Goal: Communication & Community: Answer question/provide support

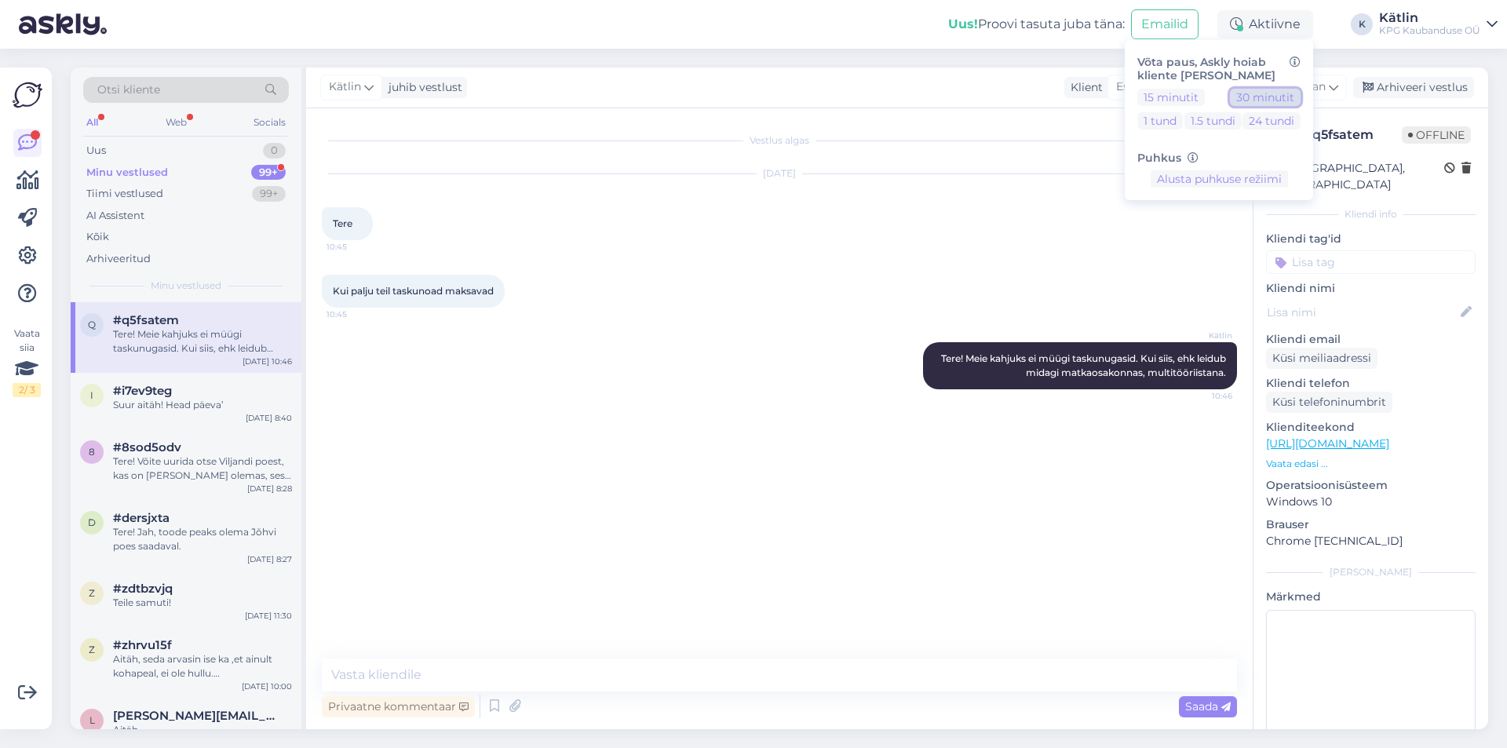
click at [1270, 95] on button "30 minutit" at bounding box center [1265, 97] width 71 height 17
click at [104, 147] on div "Uus" at bounding box center [96, 151] width 20 height 16
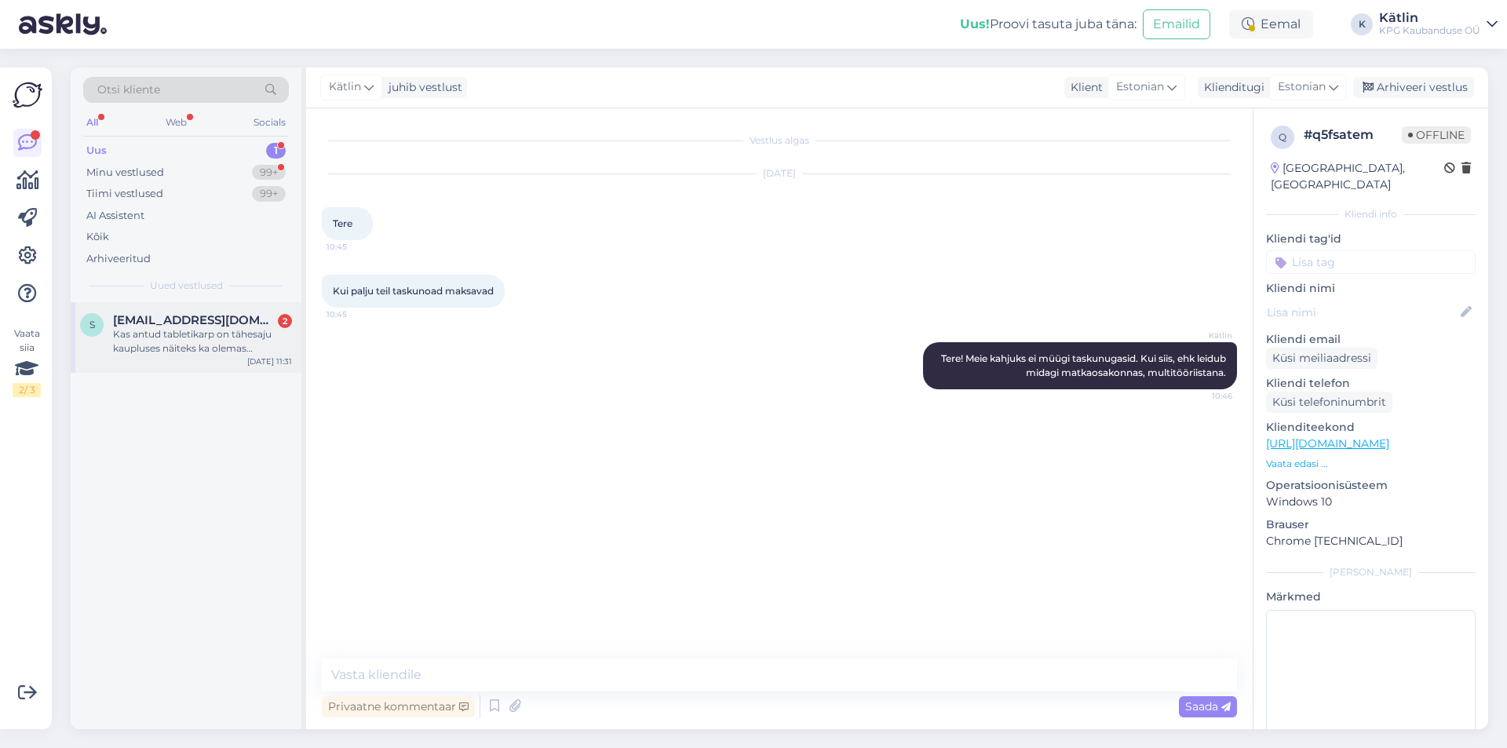
click at [199, 320] on span "[EMAIL_ADDRESS][DOMAIN_NAME]" at bounding box center [194, 320] width 163 height 14
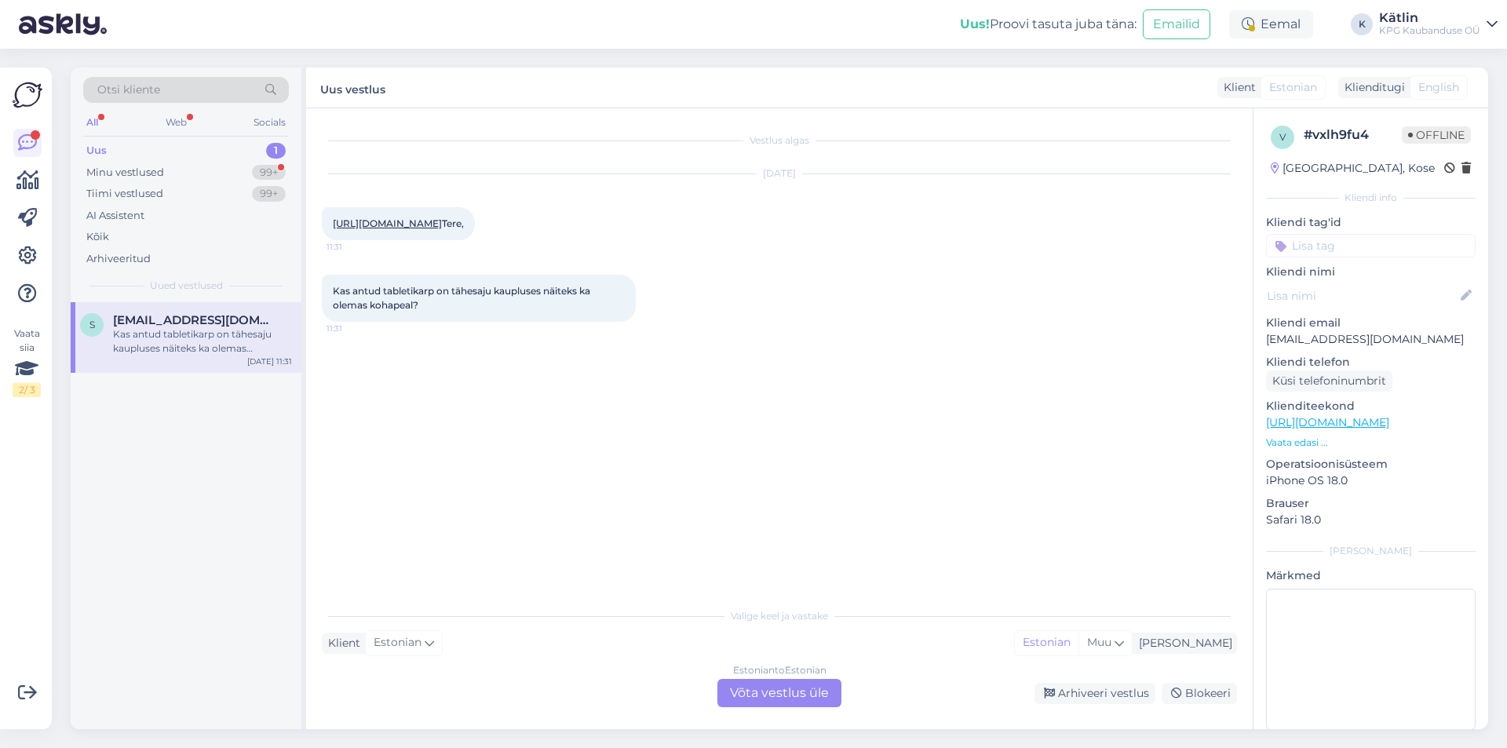
click at [773, 691] on div "Estonian to Estonian Võta vestlus üle" at bounding box center [780, 693] width 124 height 28
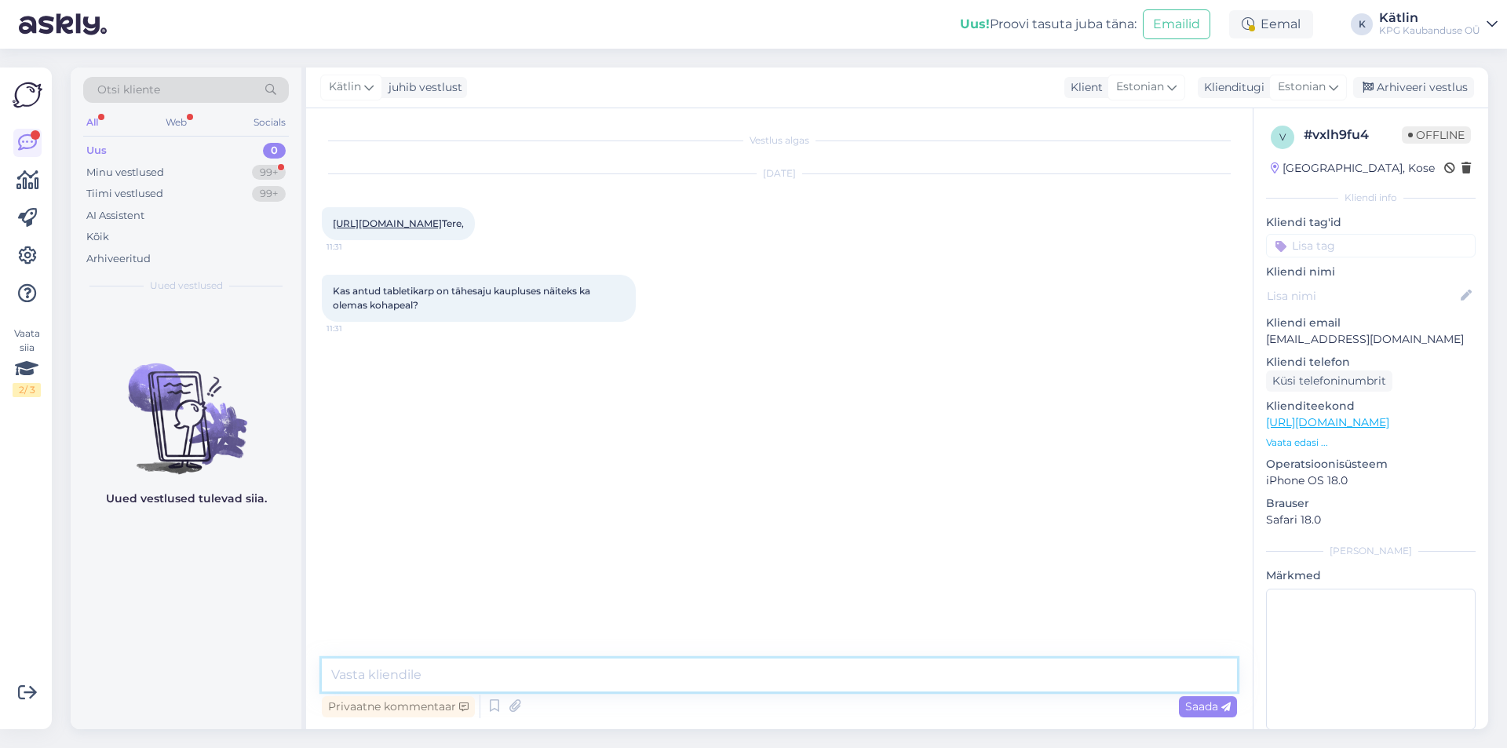
click at [683, 680] on textarea at bounding box center [779, 675] width 915 height 33
click at [442, 219] on link "[URL][DOMAIN_NAME]" at bounding box center [387, 223] width 109 height 12
click at [517, 663] on textarea "Tere!" at bounding box center [779, 675] width 915 height 33
type textarea "Tere! Jah, peaks olema Tähesaju kaupluses saadaval."
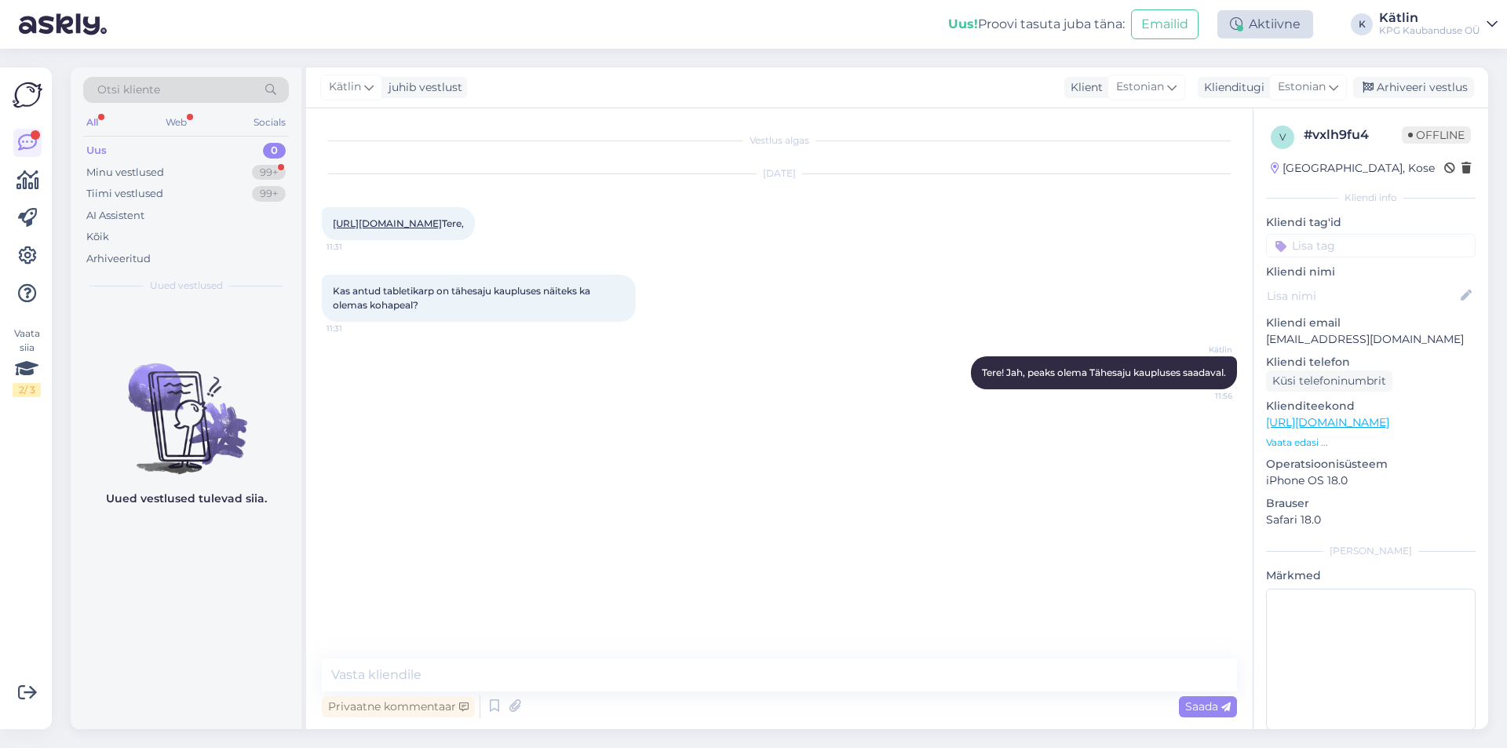
click at [1275, 28] on div "Aktiivne" at bounding box center [1266, 24] width 96 height 28
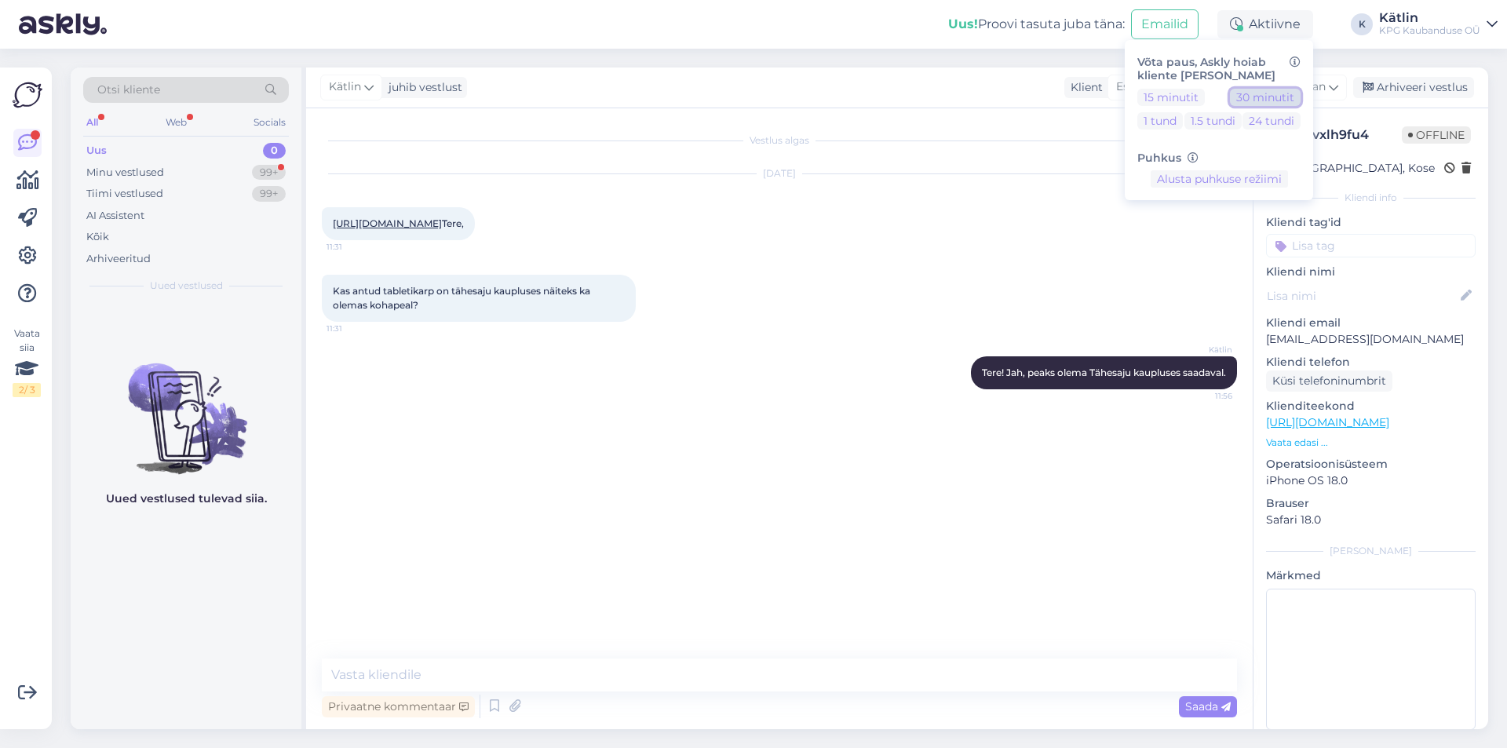
click at [1267, 97] on button "30 minutit" at bounding box center [1265, 97] width 71 height 17
